Goal: Task Accomplishment & Management: Use online tool/utility

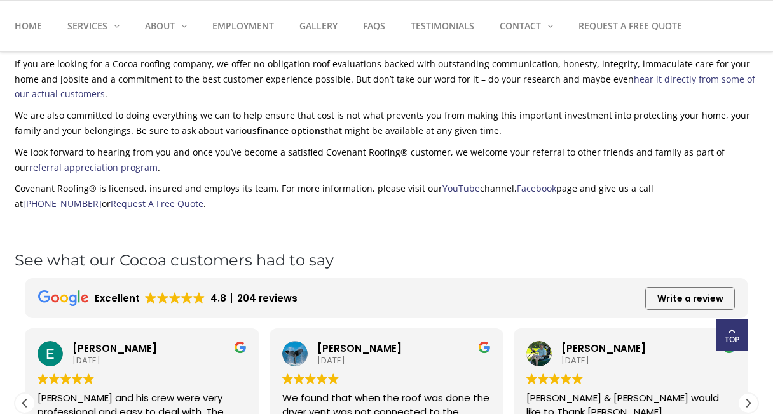
scroll to position [845, 0]
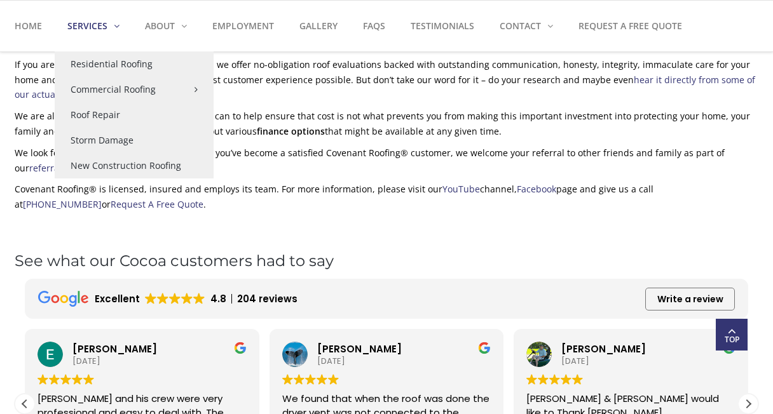
click at [95, 28] on strong "Services" at bounding box center [87, 26] width 40 height 12
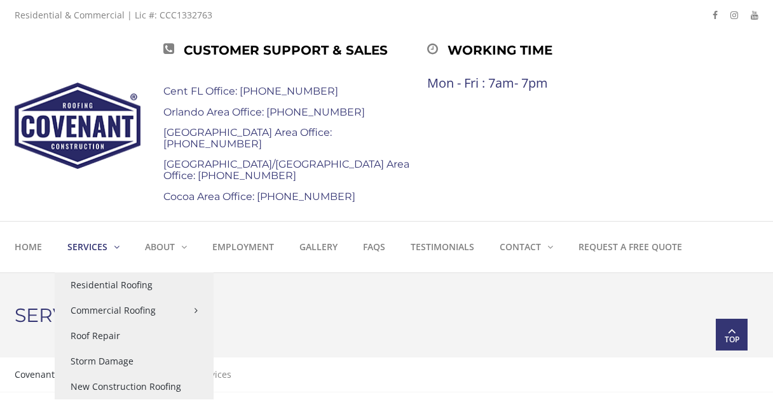
scroll to position [92, 0]
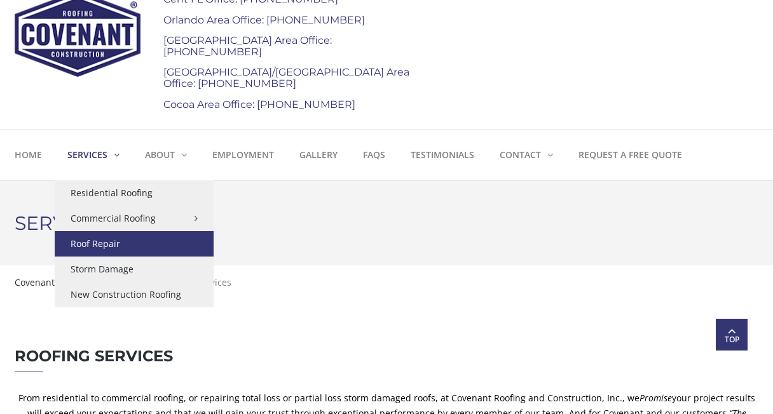
click at [97, 246] on link "Roof Repair" at bounding box center [134, 243] width 159 height 25
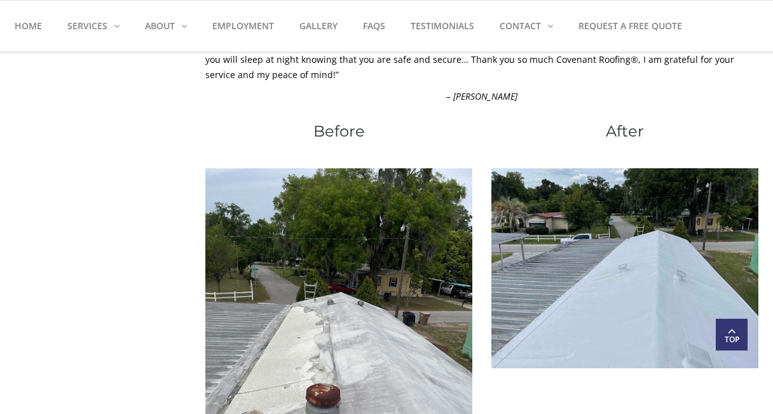
scroll to position [1940, 0]
